Goal: Task Accomplishment & Management: Manage account settings

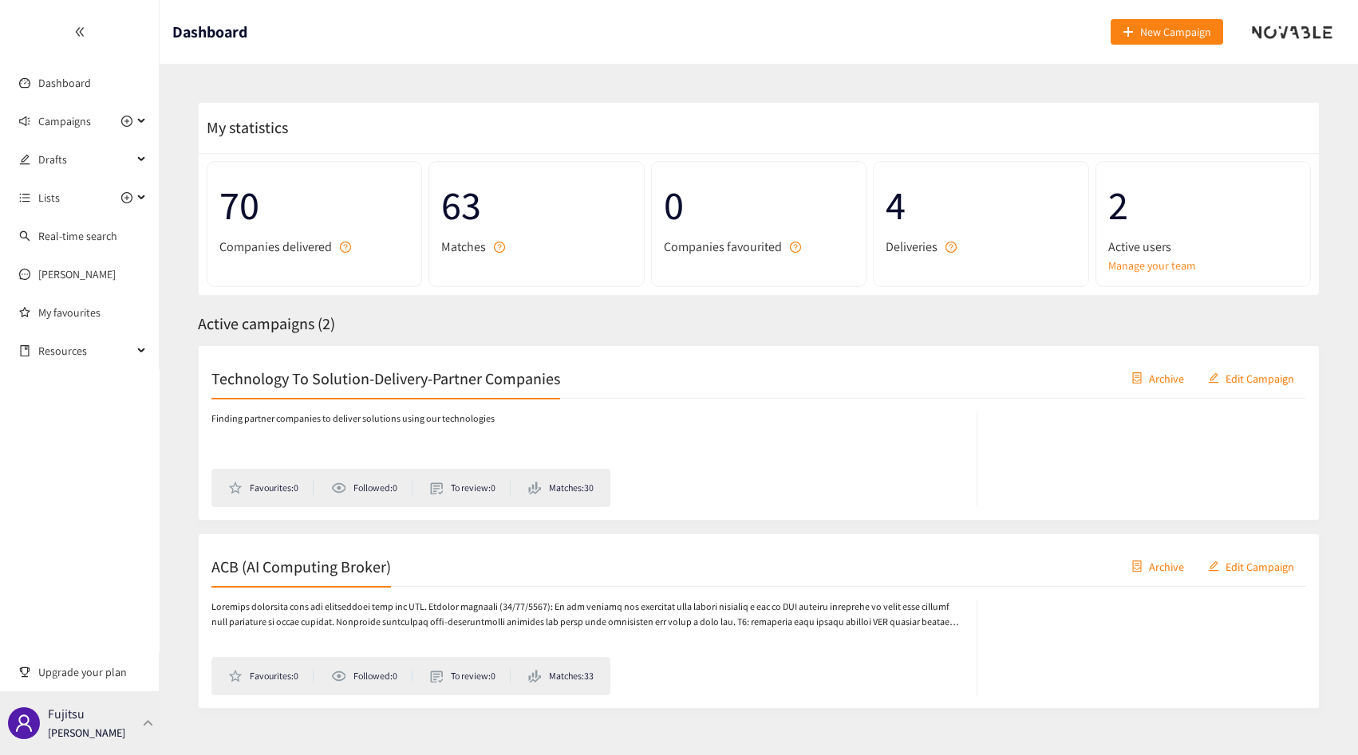
click at [108, 700] on div "Fujitsu [PERSON_NAME]" at bounding box center [80, 724] width 160 height 64
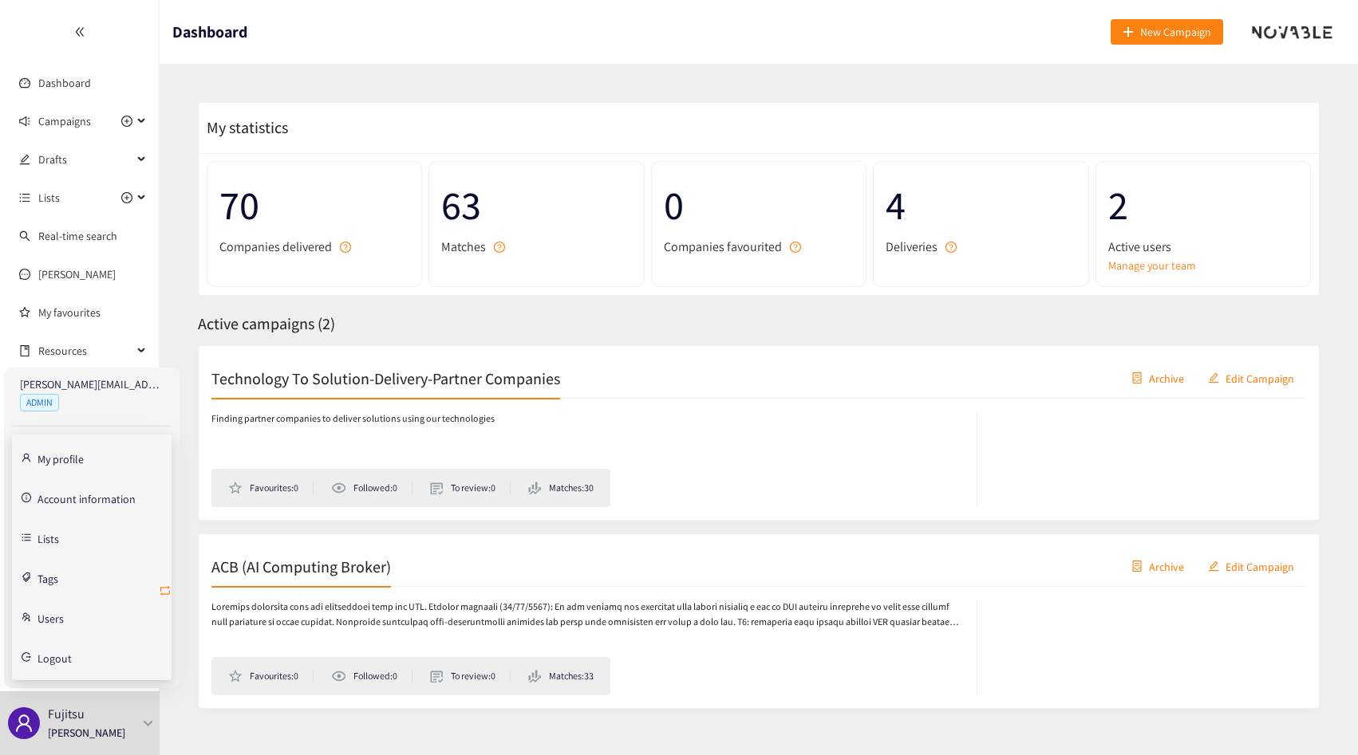
click at [167, 589] on icon "retweet" at bounding box center [165, 591] width 13 height 13
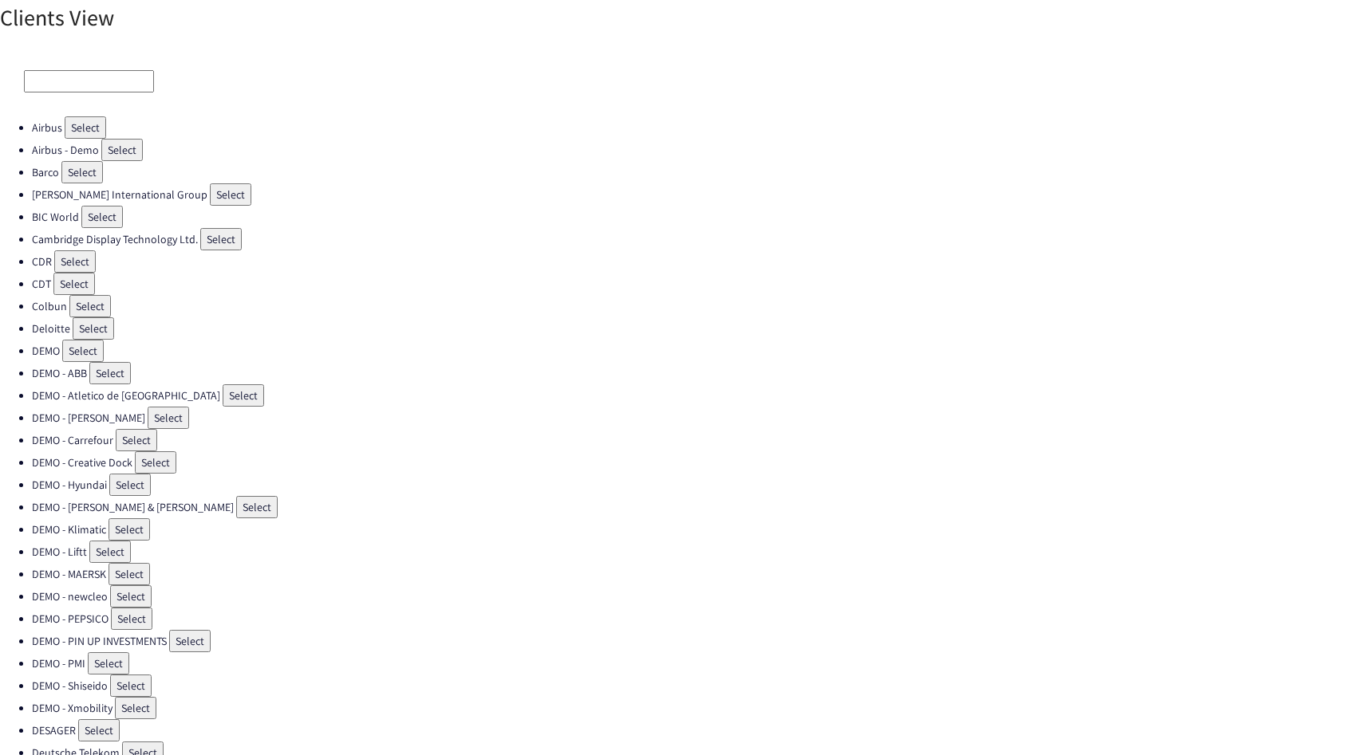
click at [64, 81] on input at bounding box center [89, 81] width 130 height 22
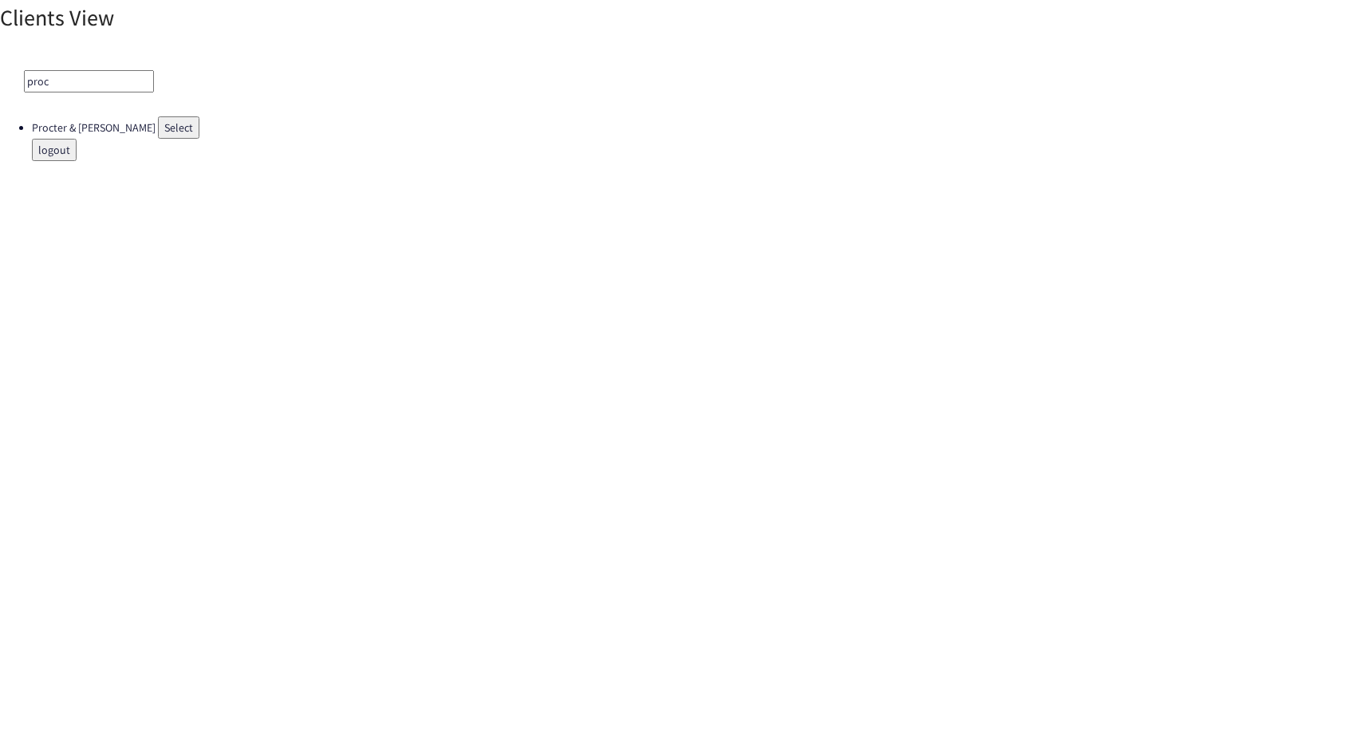
type input "proc"
click at [158, 121] on button "Select" at bounding box center [178, 127] width 41 height 22
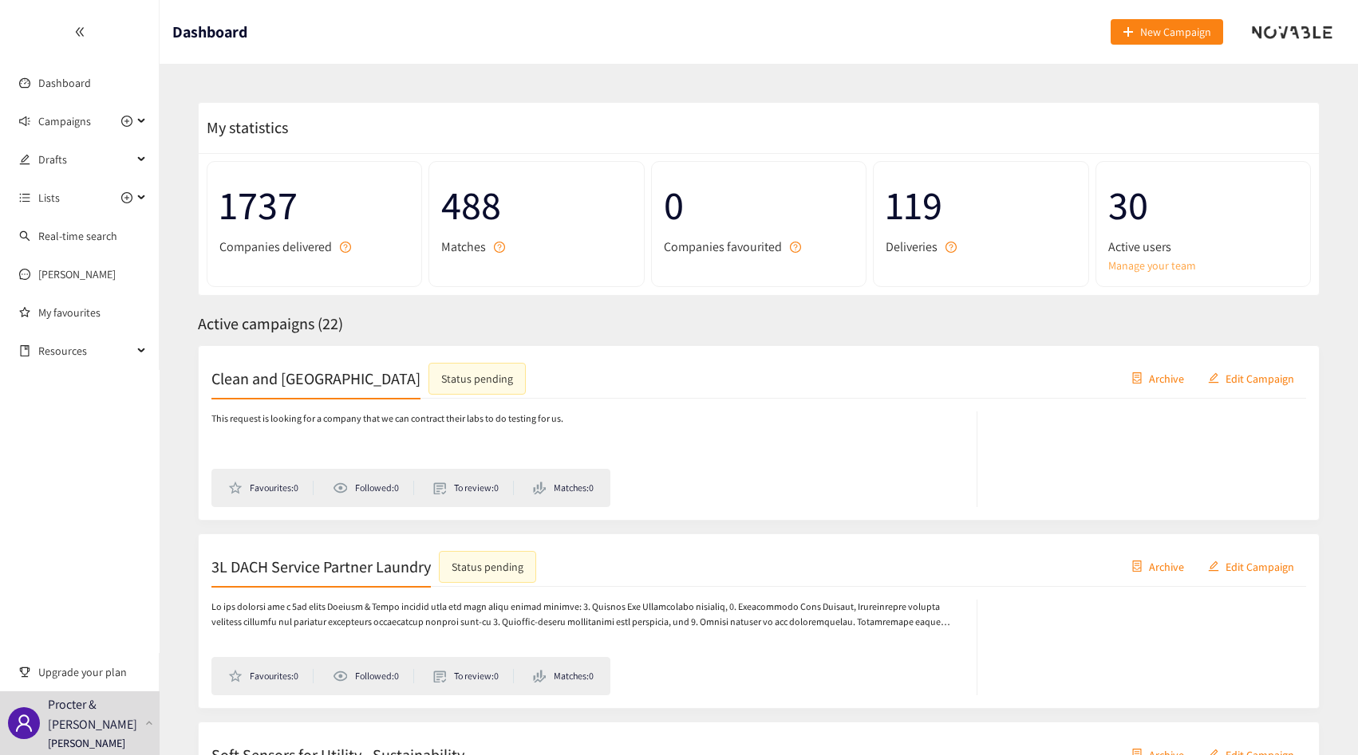
click at [1141, 266] on link "Manage your team" at bounding box center [1203, 266] width 190 height 18
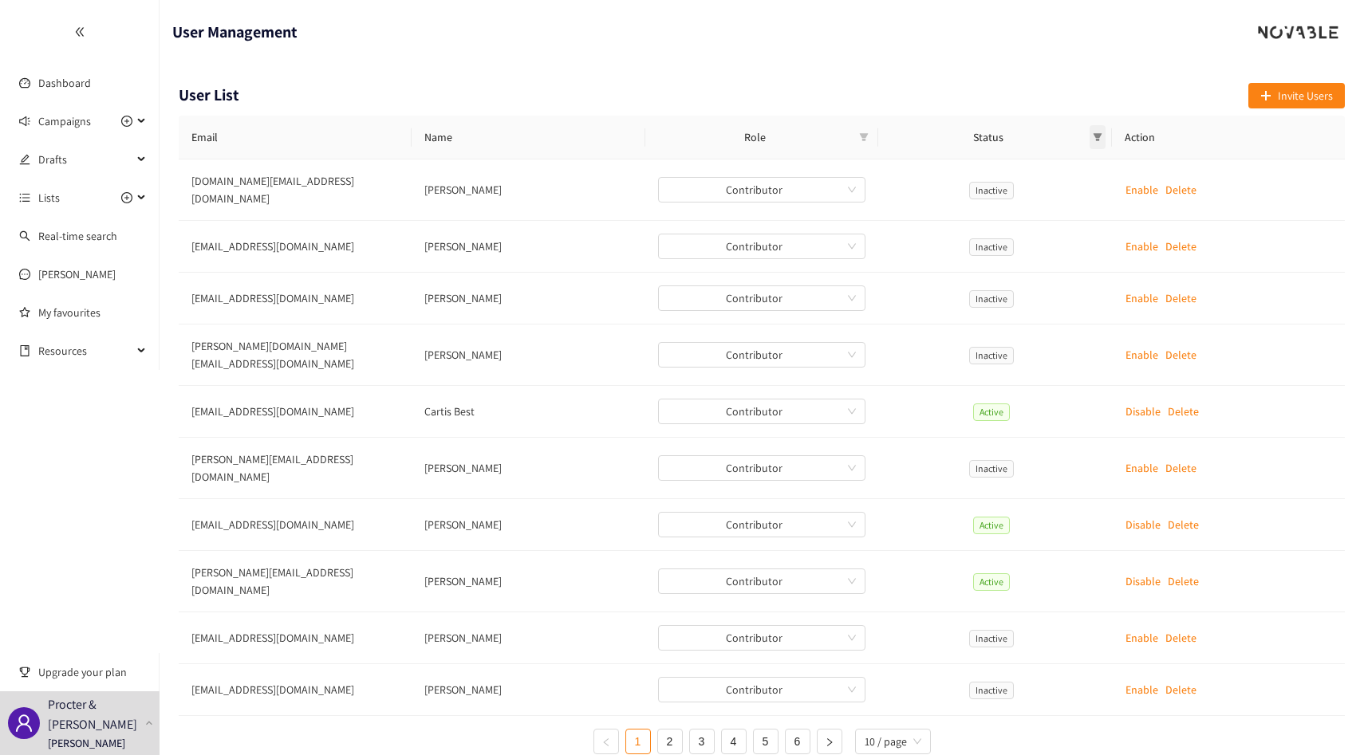
click at [1097, 137] on icon "filter" at bounding box center [1097, 138] width 9 height 8
